Goal: Task Accomplishment & Management: Use online tool/utility

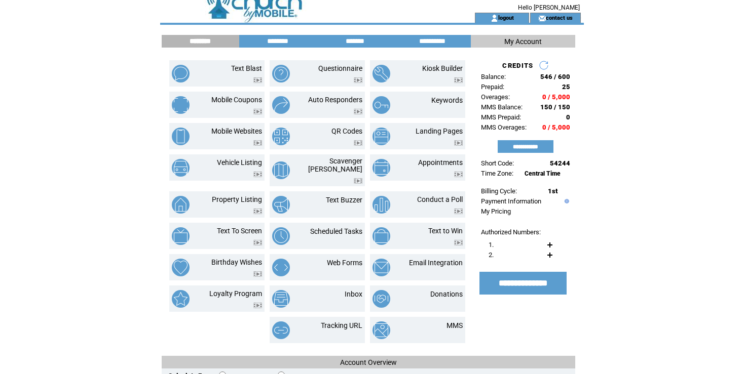
scroll to position [13, 0]
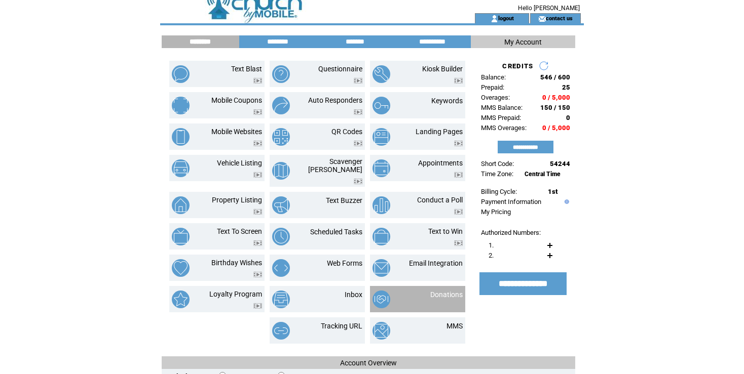
click at [439, 301] on td "Donations" at bounding box center [435, 300] width 56 height 18
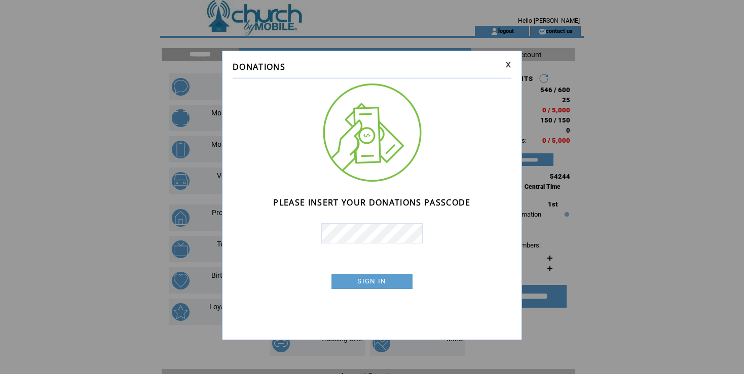
click at [405, 283] on link "SIGN IN" at bounding box center [371, 281] width 81 height 15
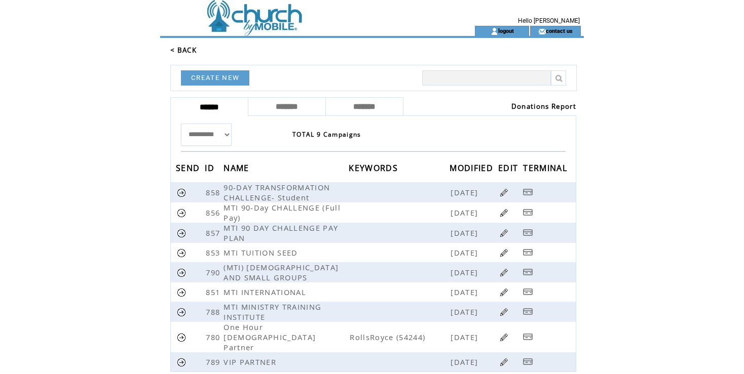
click at [538, 106] on link "Donations Report" at bounding box center [543, 106] width 65 height 9
click at [500, 194] on link at bounding box center [504, 193] width 10 height 10
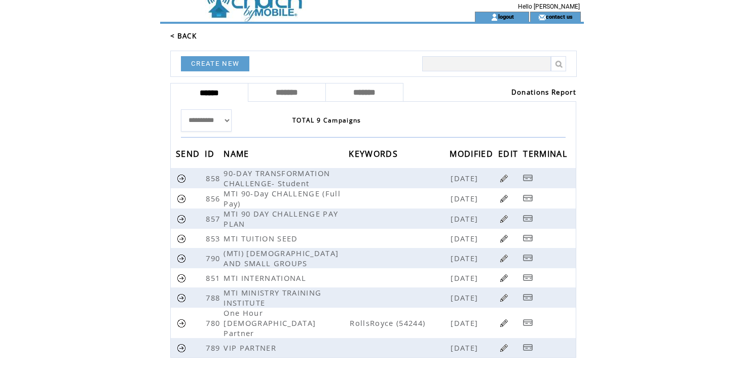
scroll to position [12, 0]
